Goal: Information Seeking & Learning: Learn about a topic

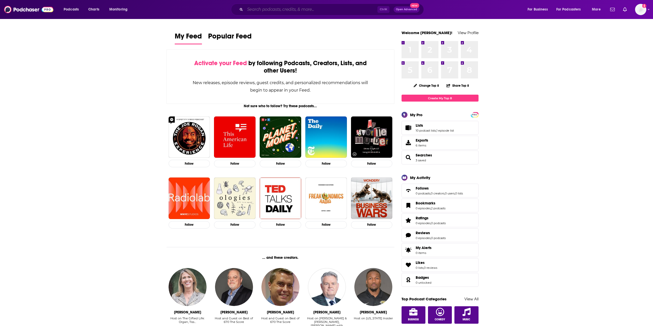
click at [268, 7] on input "Search podcasts, credits, & more..." at bounding box center [311, 9] width 132 height 8
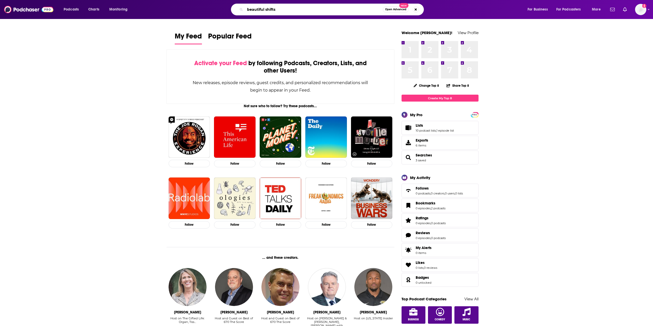
type input "beautiful shifts"
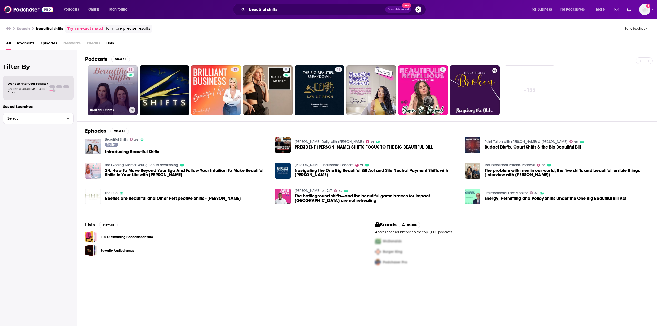
click at [115, 74] on link "34 Beautiful Shifts" at bounding box center [113, 90] width 50 height 50
